Goal: Find contact information: Find contact information

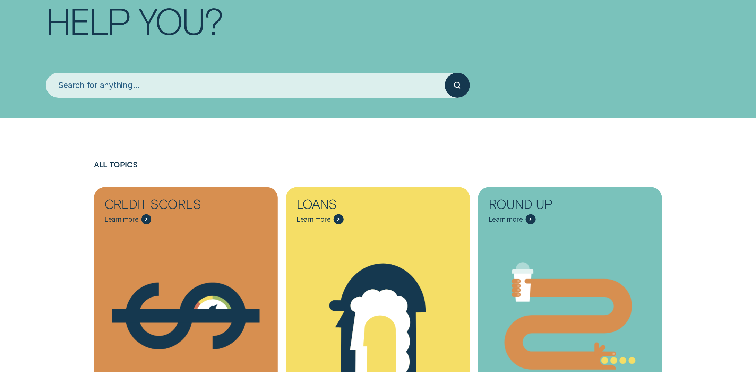
scroll to position [312, 0]
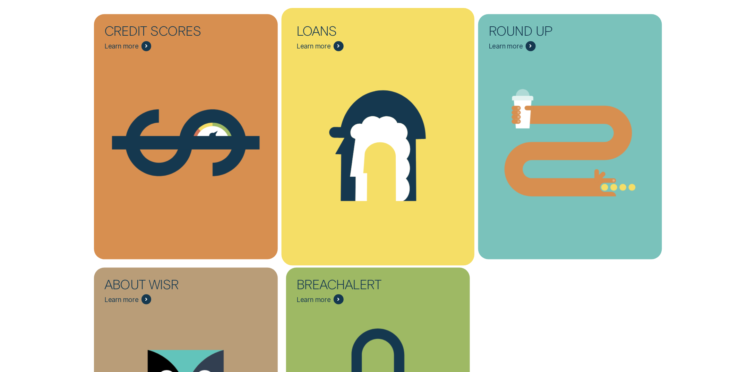
click at [348, 148] on div "Loans - Learn more" at bounding box center [378, 142] width 182 height 139
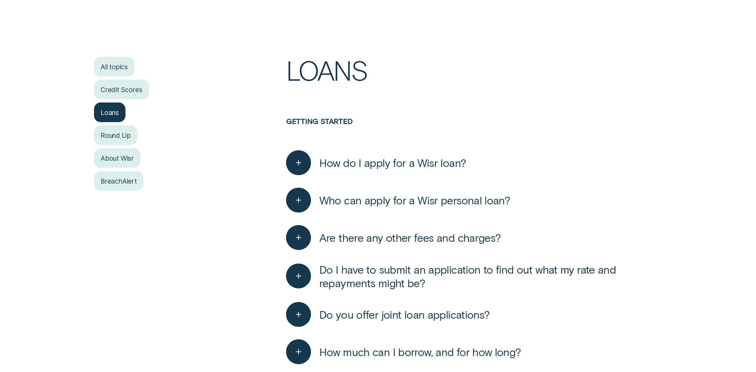
scroll to position [208, 0]
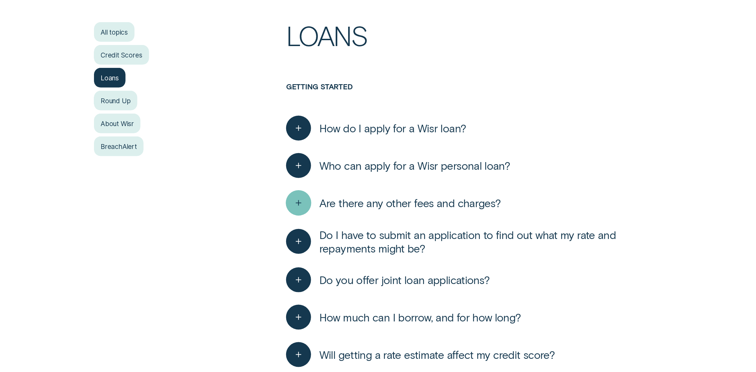
click at [306, 207] on div "button" at bounding box center [298, 203] width 25 height 25
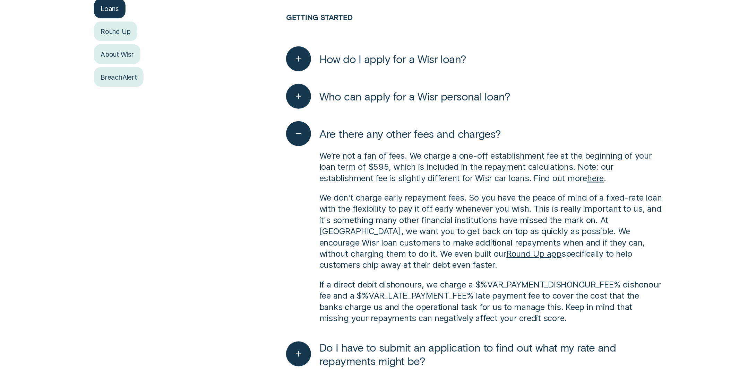
scroll to position [381, 0]
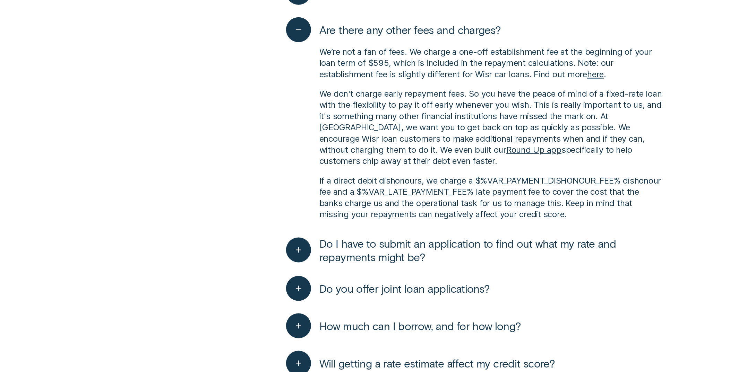
click at [289, 255] on div "button" at bounding box center [298, 250] width 25 height 25
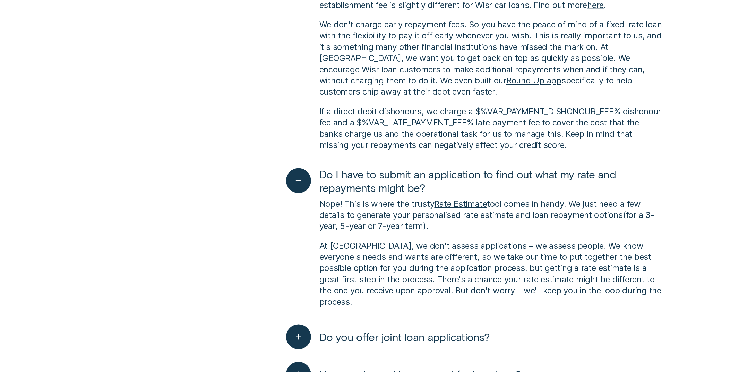
scroll to position [485, 0]
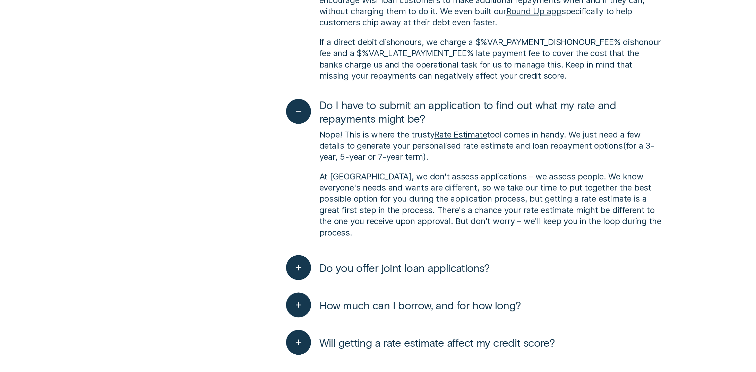
scroll to position [555, 0]
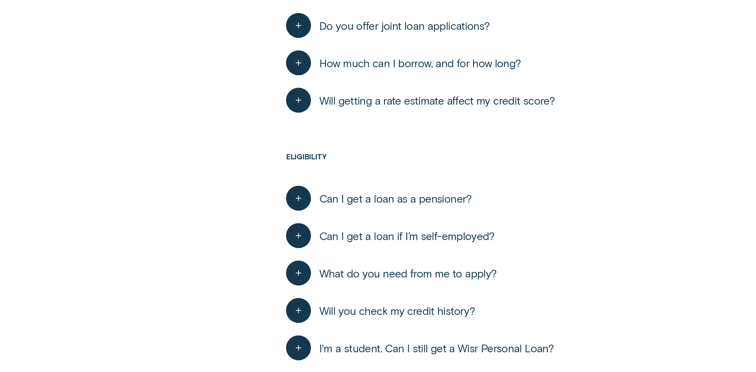
scroll to position [797, 0]
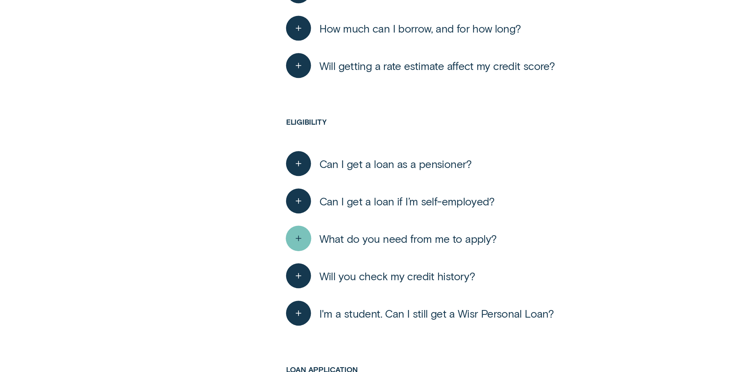
click at [288, 226] on div "button" at bounding box center [298, 238] width 25 height 25
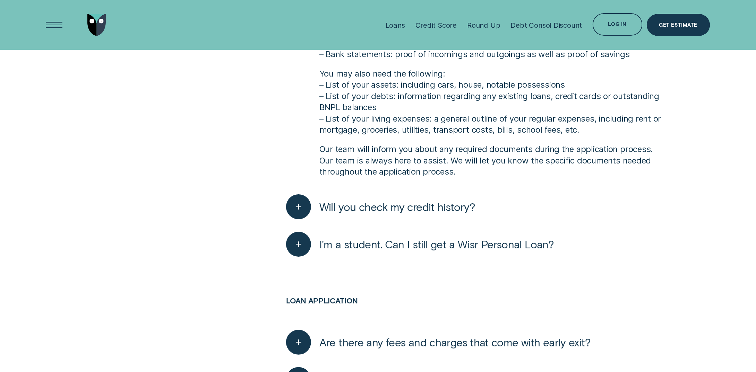
scroll to position [1109, 0]
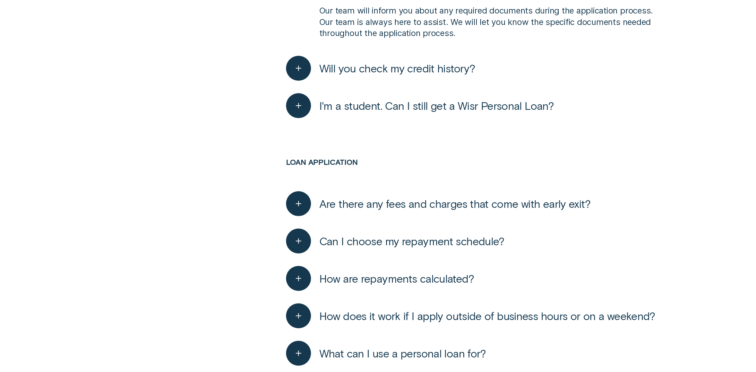
scroll to position [1317, 0]
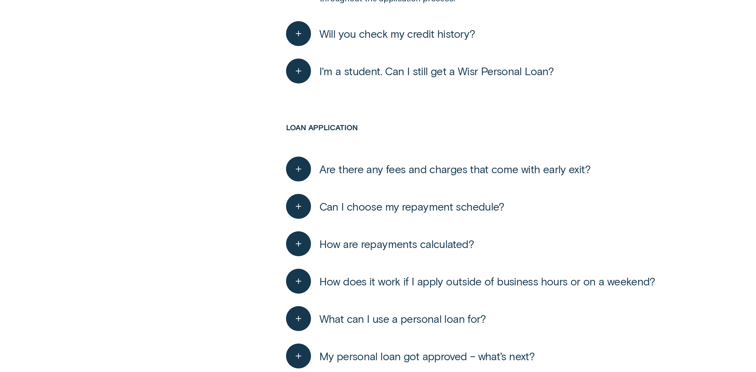
drag, startPoint x: 175, startPoint y: 199, endPoint x: 166, endPoint y: 197, distance: 9.1
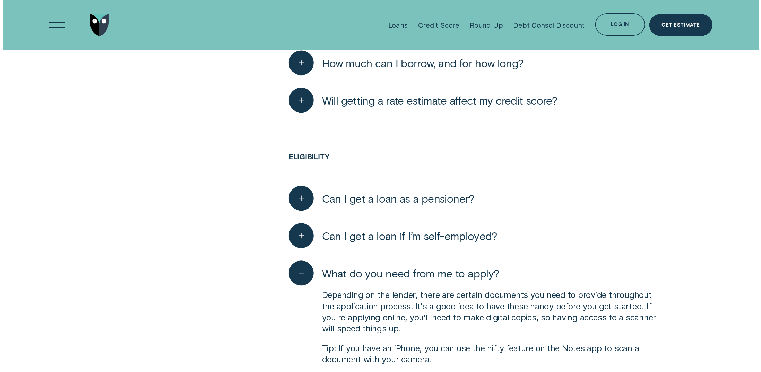
scroll to position [485, 0]
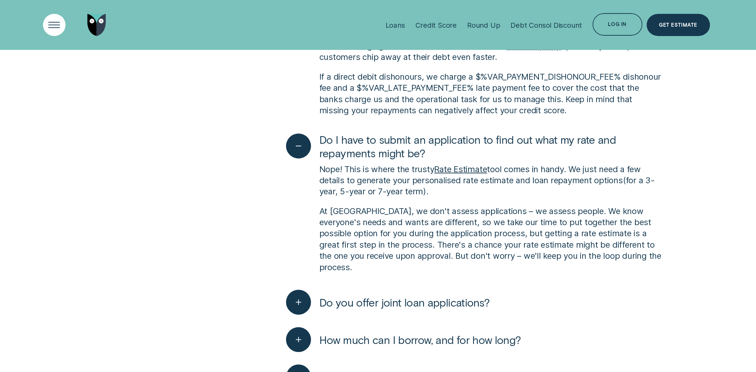
click at [55, 32] on div "Open Menu" at bounding box center [54, 25] width 32 height 32
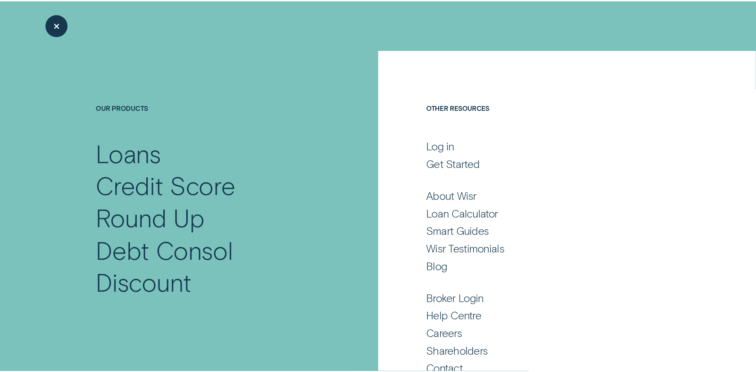
scroll to position [18, 0]
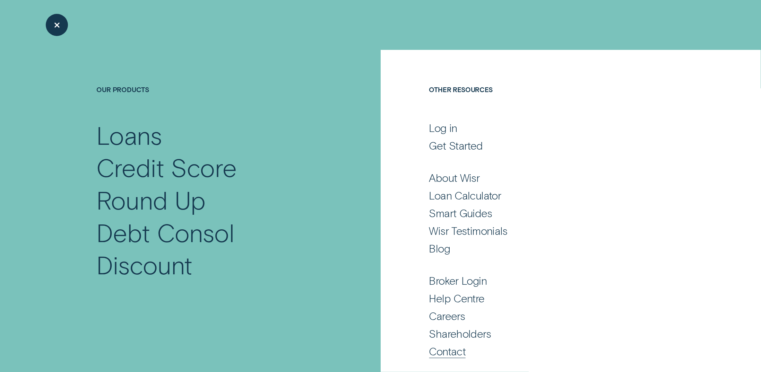
click at [444, 357] on div "Contact" at bounding box center [447, 352] width 37 height 14
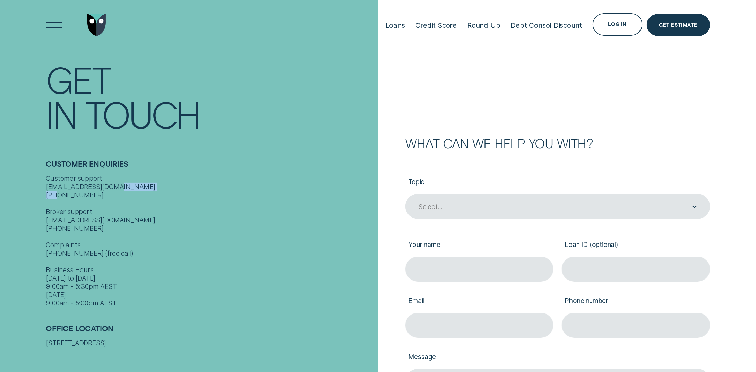
drag, startPoint x: 87, startPoint y: 189, endPoint x: 46, endPoint y: 188, distance: 40.6
click at [46, 188] on div "Customer support [EMAIL_ADDRESS][DOMAIN_NAME] [PHONE_NUMBER] Broker support [EM…" at bounding box center [210, 240] width 328 height 133
